Goal: Check status: Check status

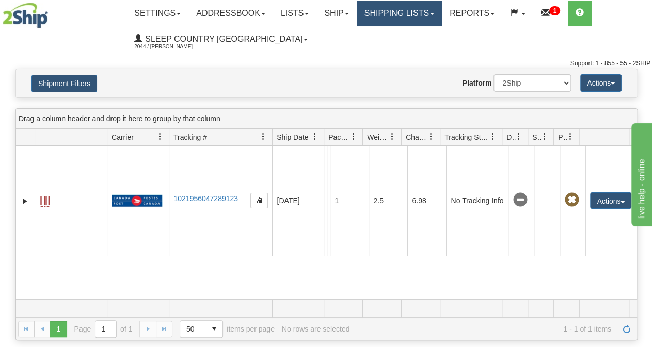
click at [398, 13] on link "Shipping lists" at bounding box center [399, 14] width 85 height 26
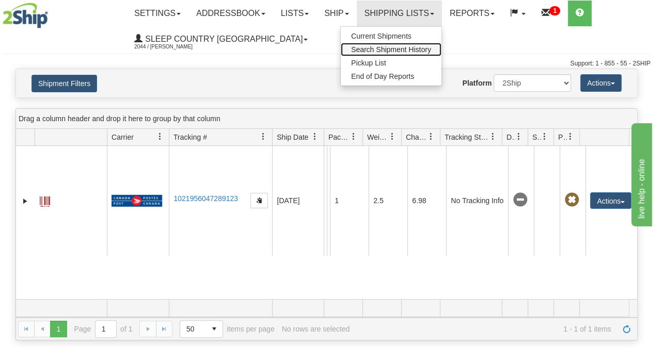
click at [392, 47] on span "Search Shipment History" at bounding box center [391, 49] width 80 height 8
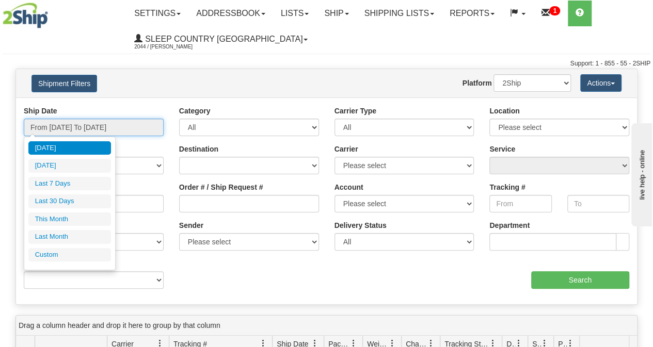
click at [75, 124] on input "From 09/30/2025 To 10/01/2025" at bounding box center [94, 128] width 140 height 18
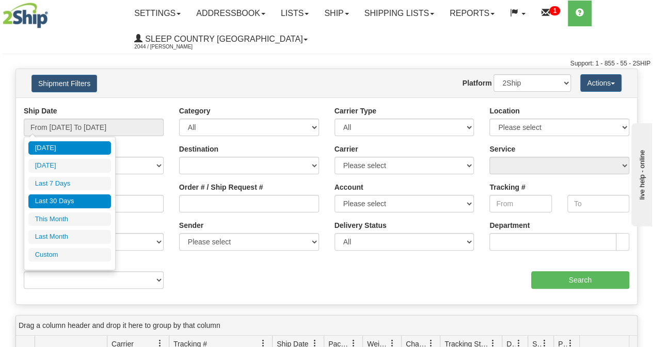
click at [56, 199] on li "Last 30 Days" at bounding box center [69, 202] width 83 height 14
type input "From 09/02/2025 To 10/01/2025"
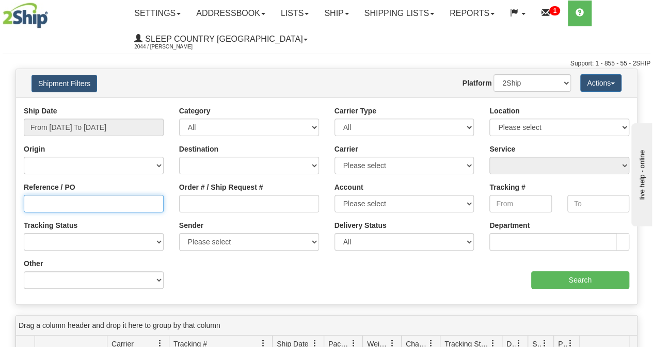
click at [47, 205] on input "Reference / PO" at bounding box center [94, 204] width 140 height 18
paste input "9000I127649"
type input "9000I127649"
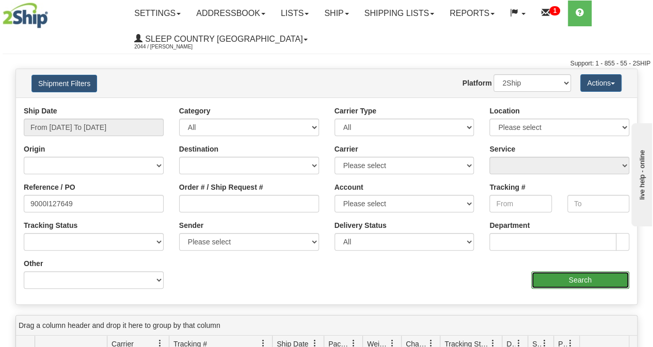
click at [537, 280] on input "Search" at bounding box center [580, 280] width 99 height 18
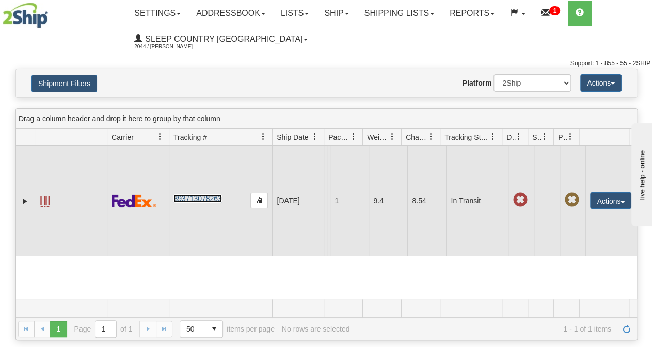
click at [192, 197] on link "393713078263" at bounding box center [197, 199] width 48 height 8
